Goal: Communication & Community: Answer question/provide support

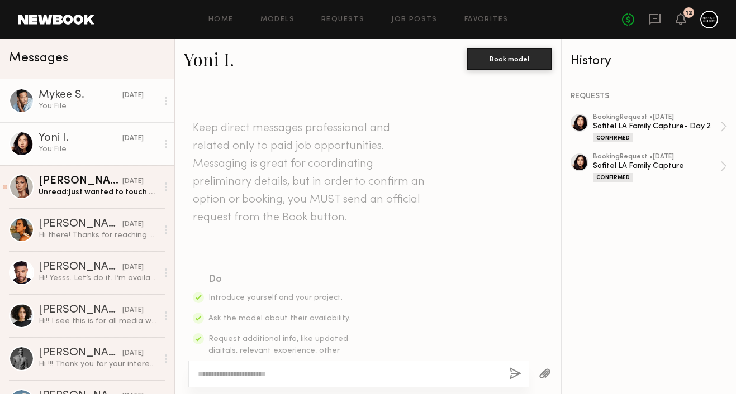
scroll to position [1339, 0]
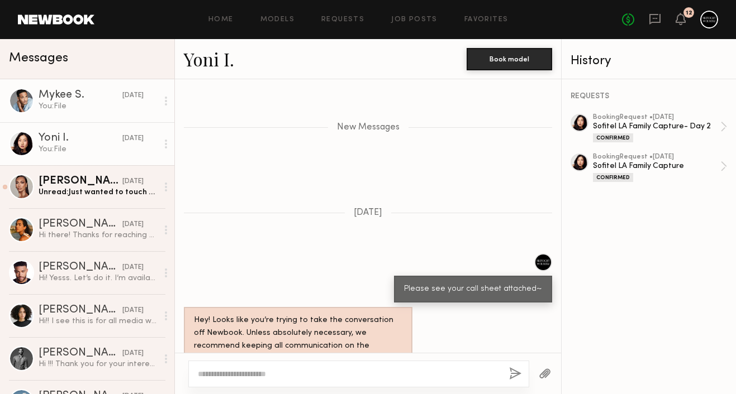
click at [85, 103] on div "You: File" at bounding box center [98, 106] width 119 height 11
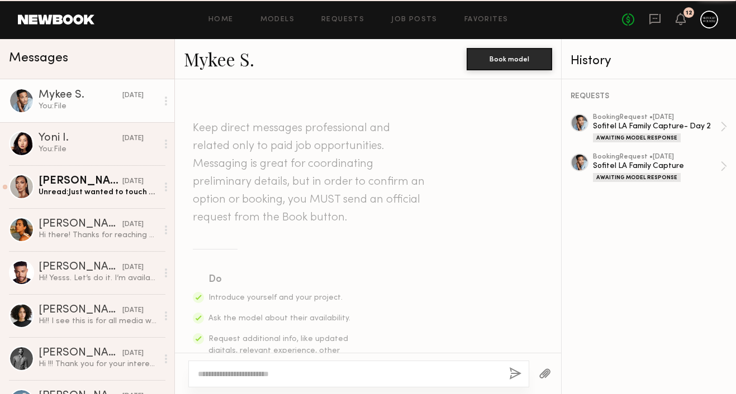
scroll to position [1578, 0]
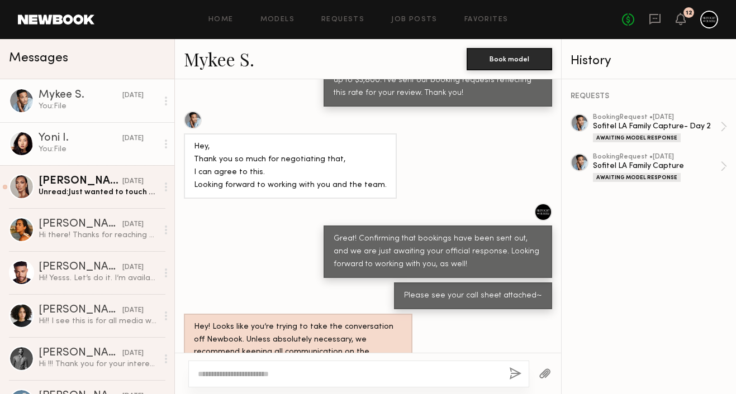
click at [91, 149] on div "You: File" at bounding box center [98, 149] width 119 height 11
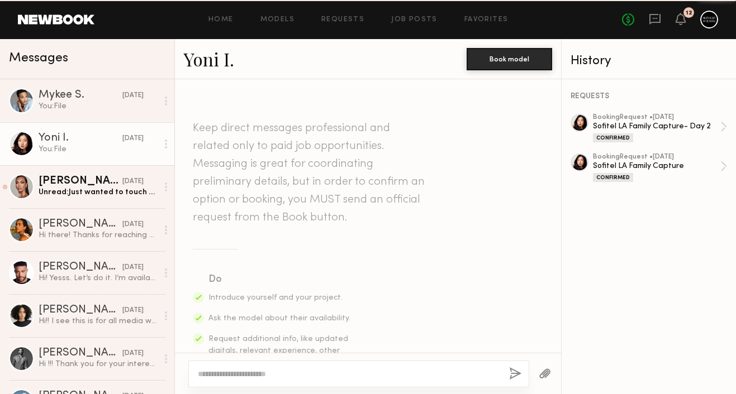
scroll to position [1285, 0]
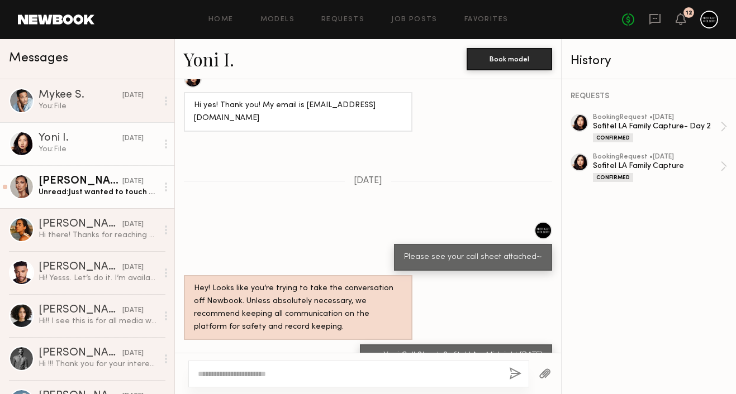
click at [122, 185] on div "[DATE]" at bounding box center [132, 182] width 21 height 11
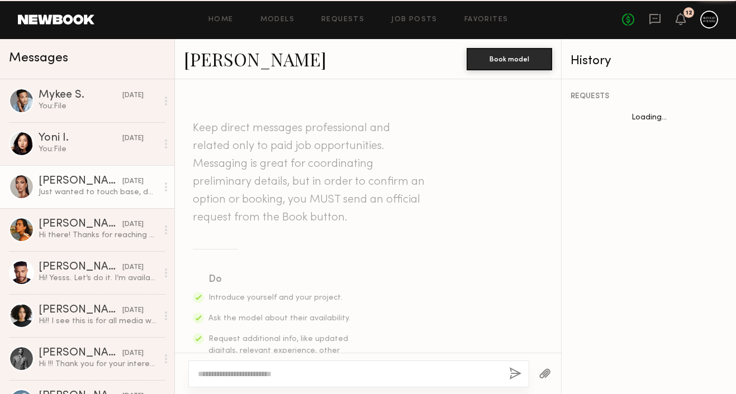
scroll to position [969, 0]
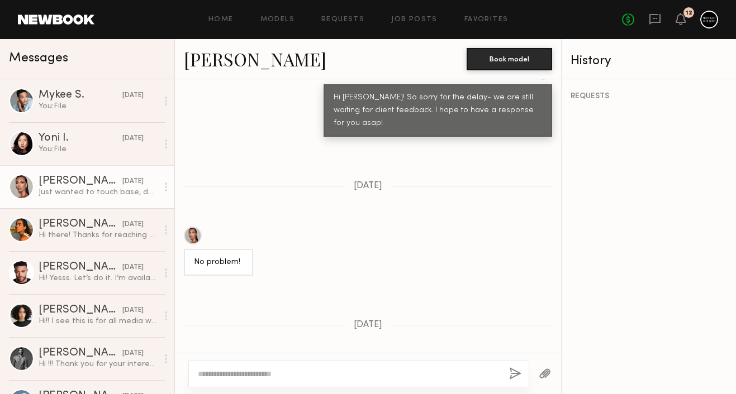
click at [320, 379] on textarea at bounding box center [349, 374] width 302 height 11
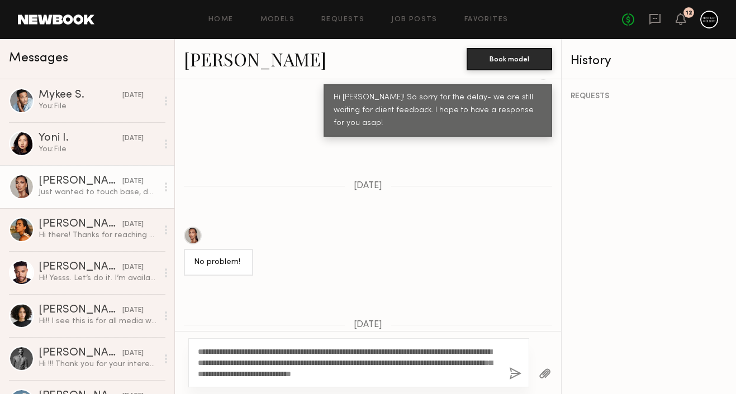
type textarea "**********"
click at [515, 375] on button "button" at bounding box center [515, 375] width 12 height 14
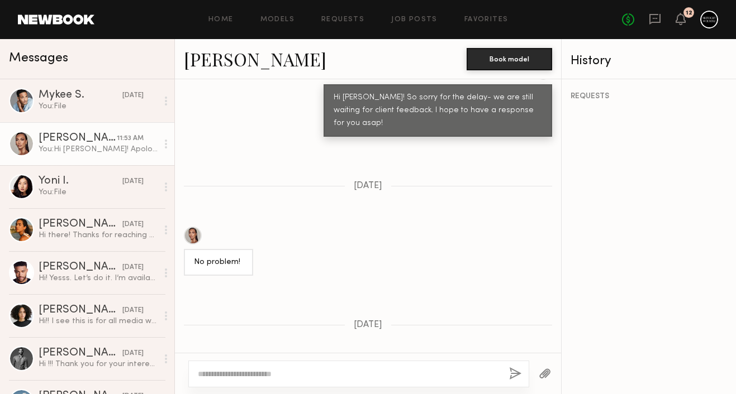
scroll to position [1222, 0]
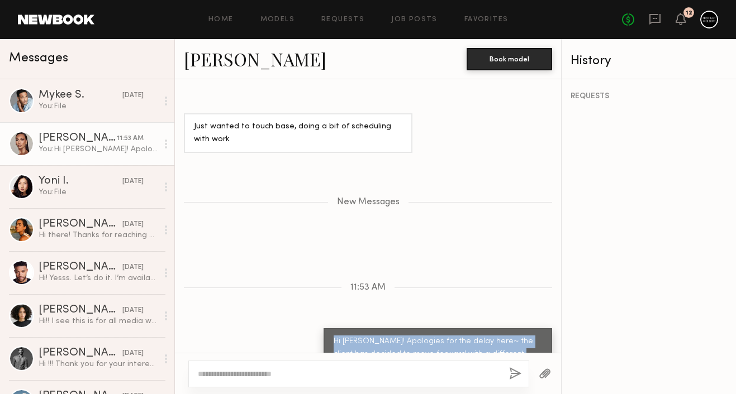
drag, startPoint x: 336, startPoint y: 277, endPoint x: 452, endPoint y: 360, distance: 143.3
click at [452, 360] on div "Keep direct messages professional and related only to paid job opportunities. M…" at bounding box center [368, 236] width 386 height 315
copy div "Hi [PERSON_NAME]! Apologies for the delay here~ the client has decided to move …"
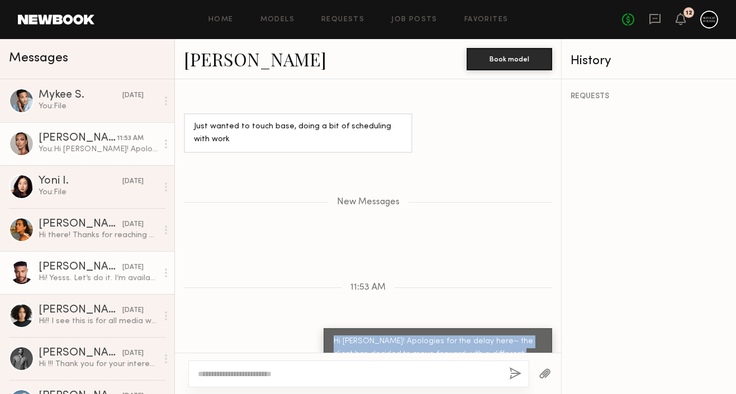
click at [78, 278] on div "Hi! Yesss. Let’s do it. I’m available." at bounding box center [98, 278] width 119 height 11
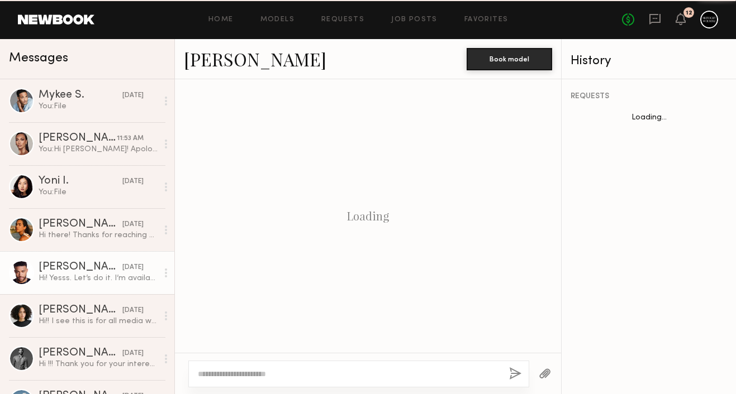
scroll to position [472, 0]
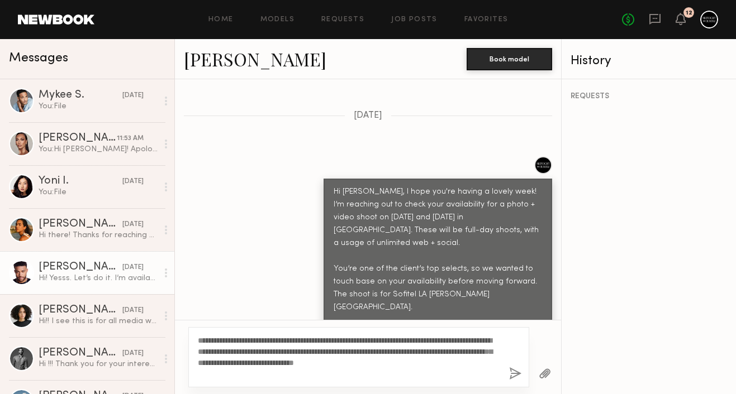
drag, startPoint x: 231, startPoint y: 342, endPoint x: 209, endPoint y: 342, distance: 22.4
click at [209, 342] on textarea "**********" at bounding box center [349, 357] width 302 height 45
click at [224, 378] on textarea "**********" at bounding box center [349, 357] width 302 height 45
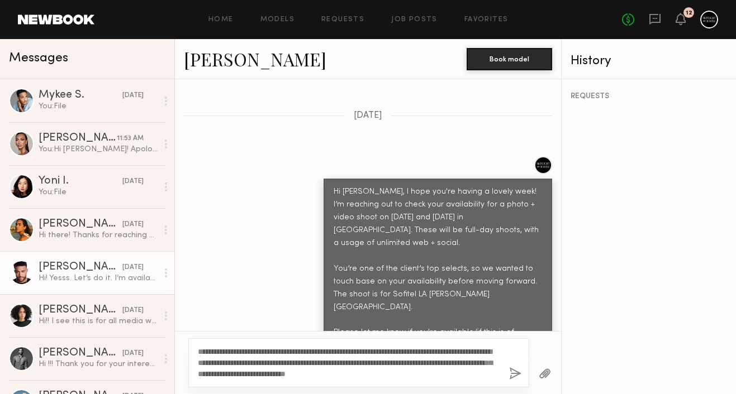
type textarea "**********"
click at [515, 370] on button "button" at bounding box center [515, 375] width 12 height 14
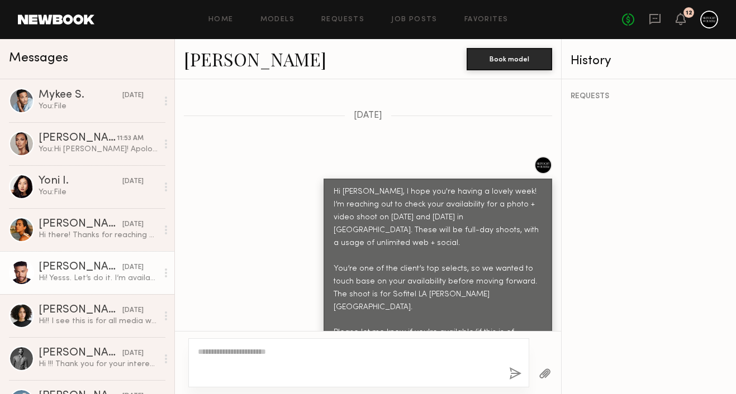
scroll to position [746, 0]
